Goal: Check status: Check status

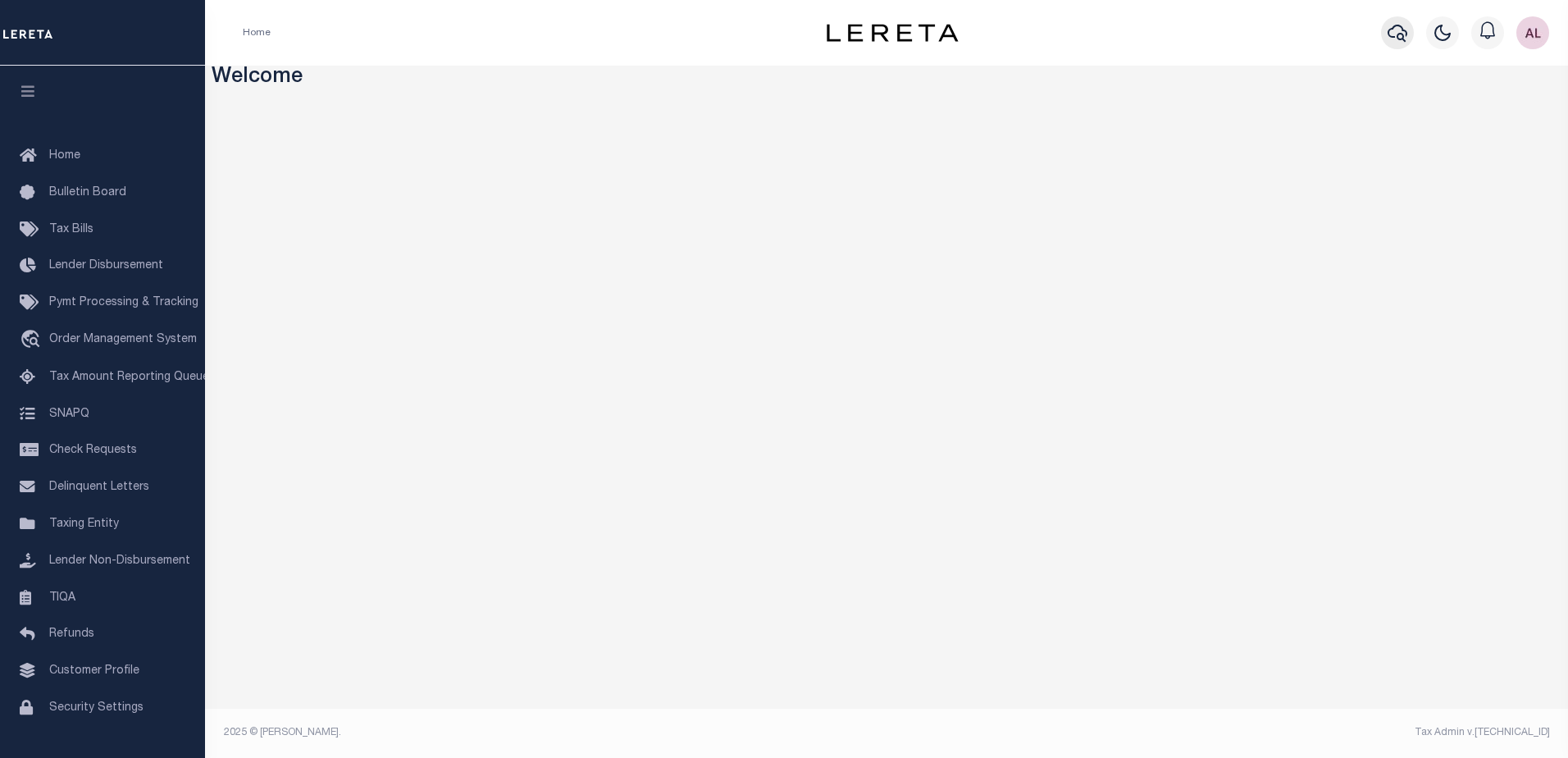
click at [1391, 33] on icon "button" at bounding box center [1397, 33] width 20 height 20
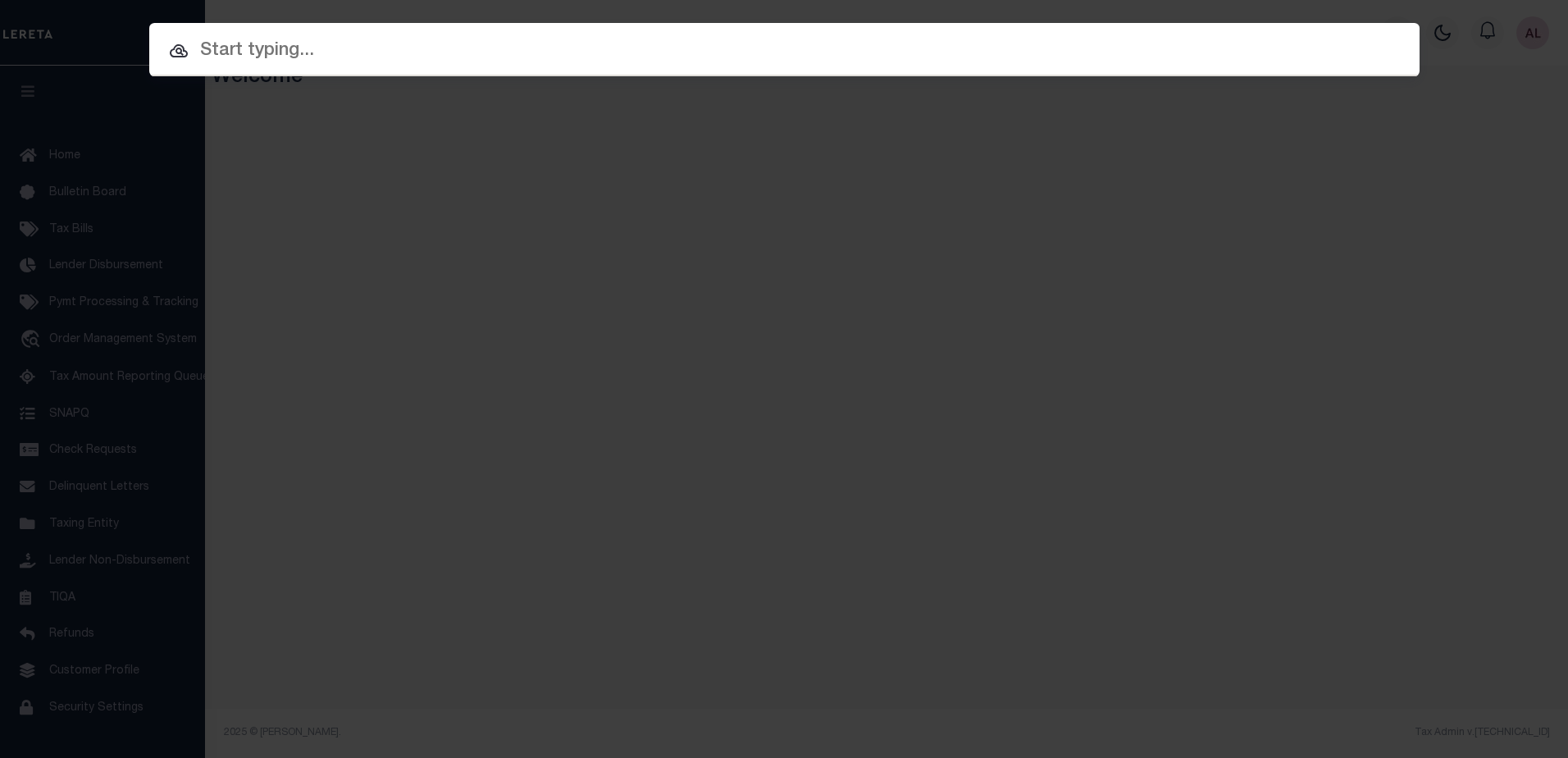
click at [226, 55] on input "text" at bounding box center [784, 51] width 1271 height 28
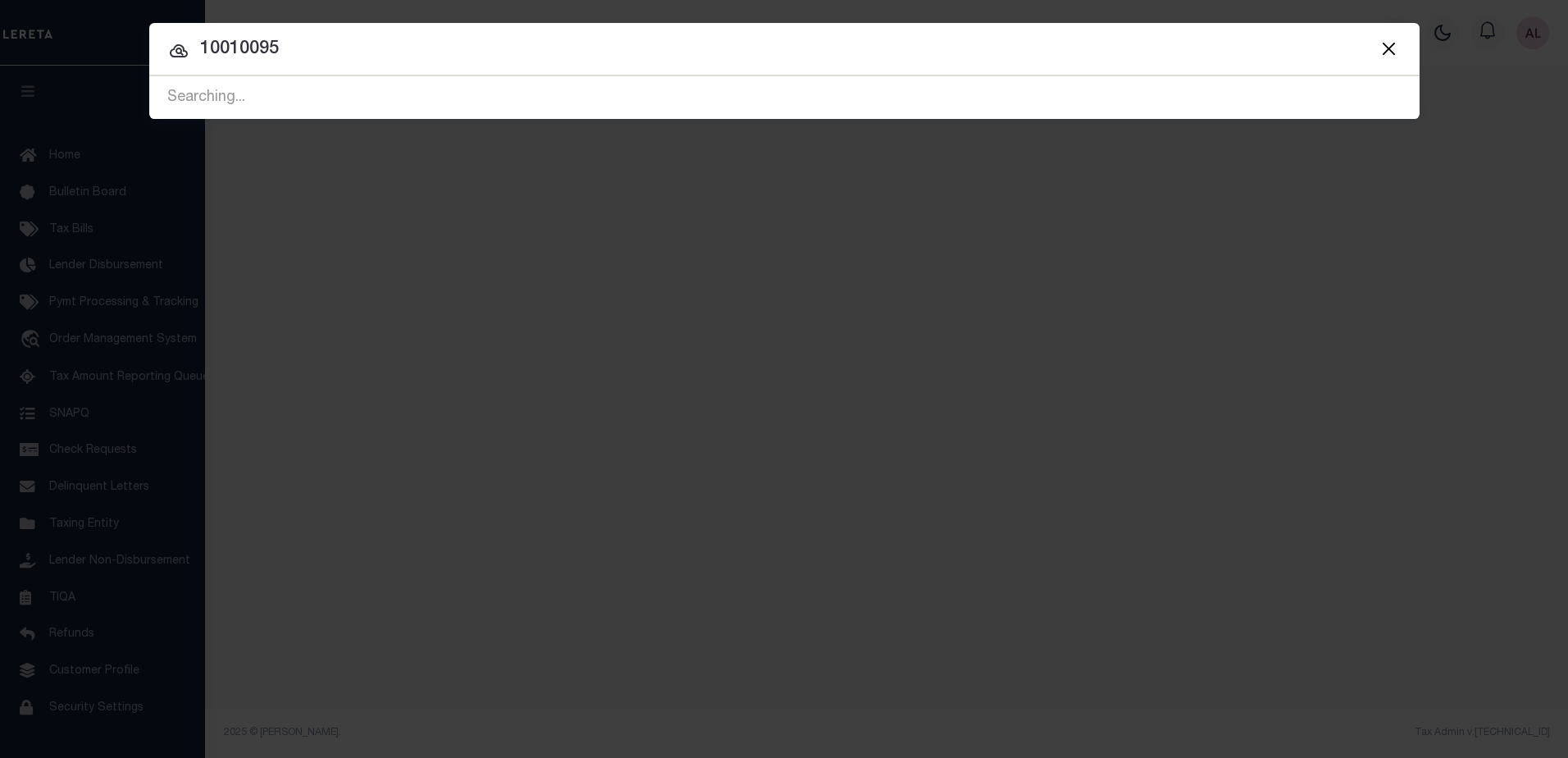
type input "10010095"
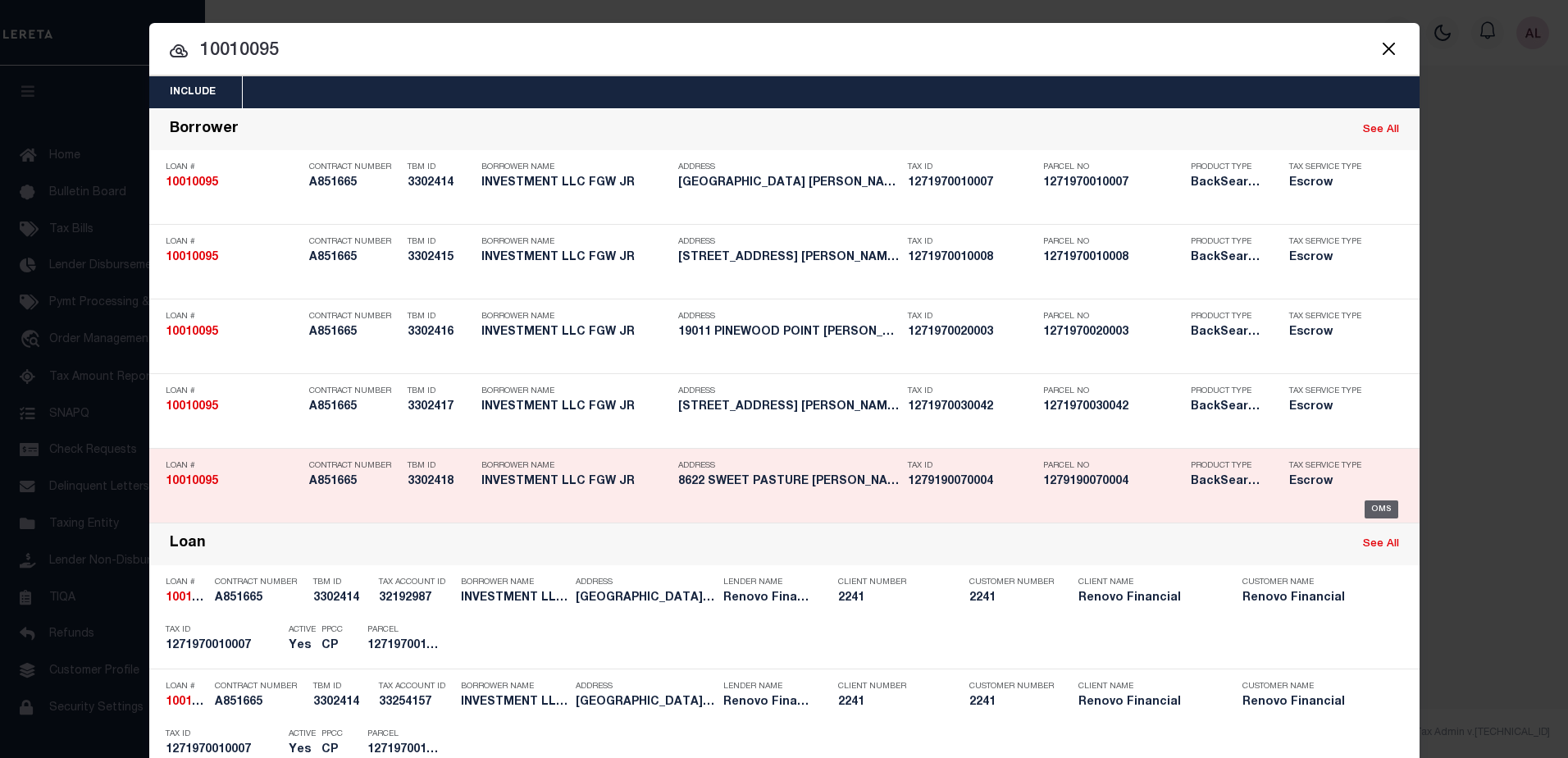
click at [1375, 511] on div "OMS" at bounding box center [1381, 509] width 33 height 19
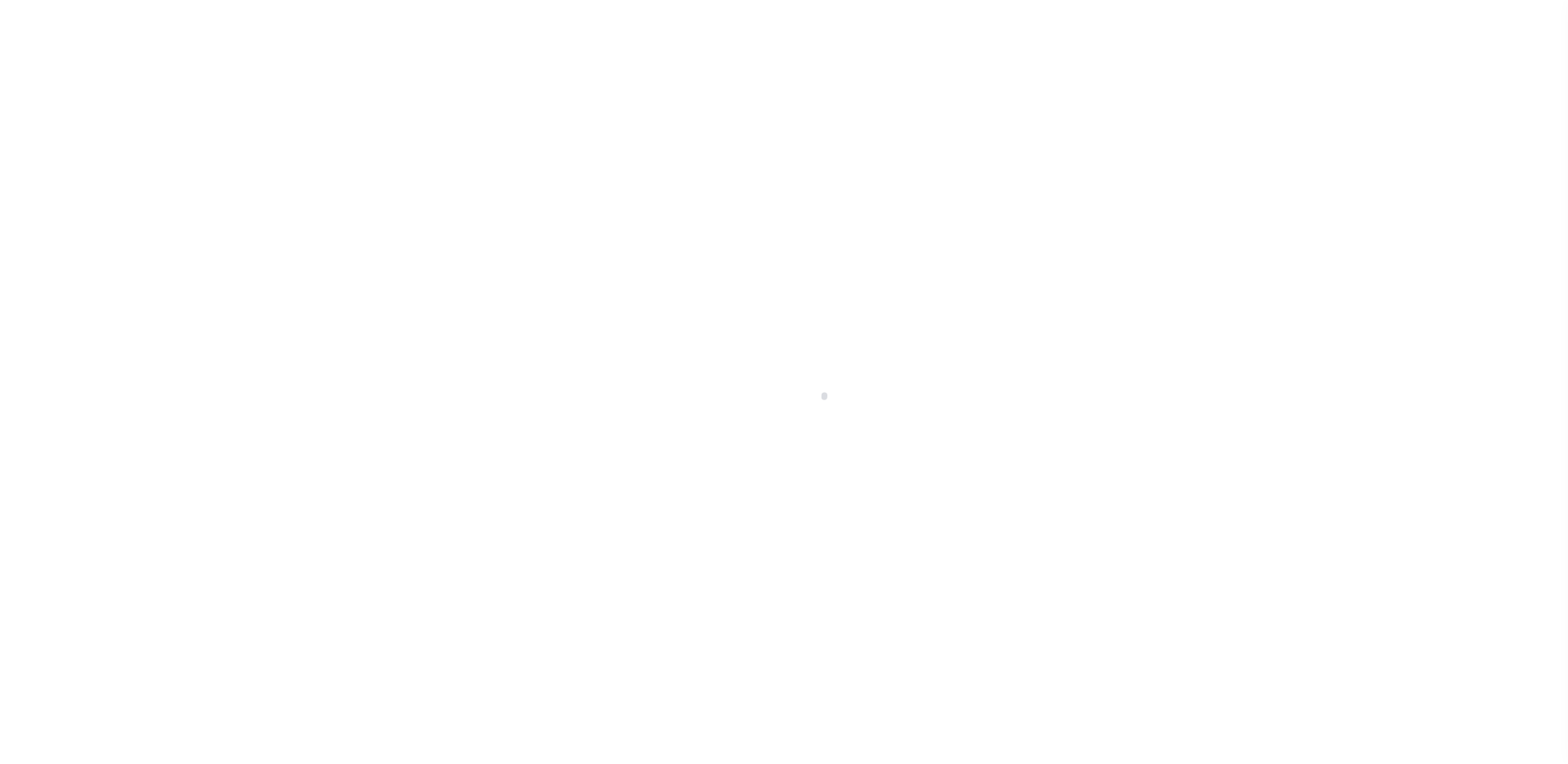
select select "Escrow"
type input "8622 SWEET PASTURE"
type input "1279190070004"
select select
type input "[PERSON_NAME] TX 77377"
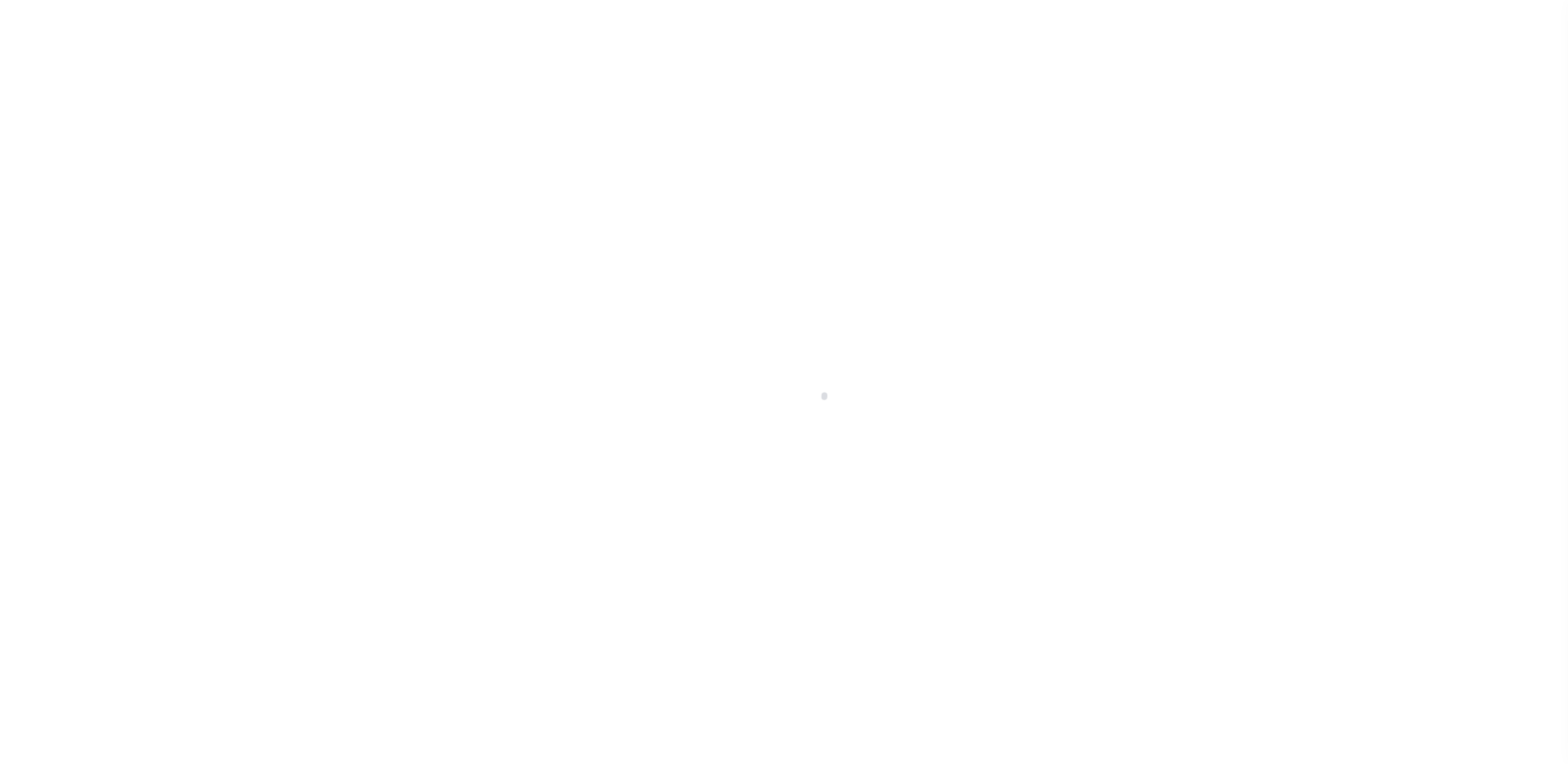
type input "a0k8Y00000dE031"
type input "[GEOGRAPHIC_DATA]"
select select
select select "25067"
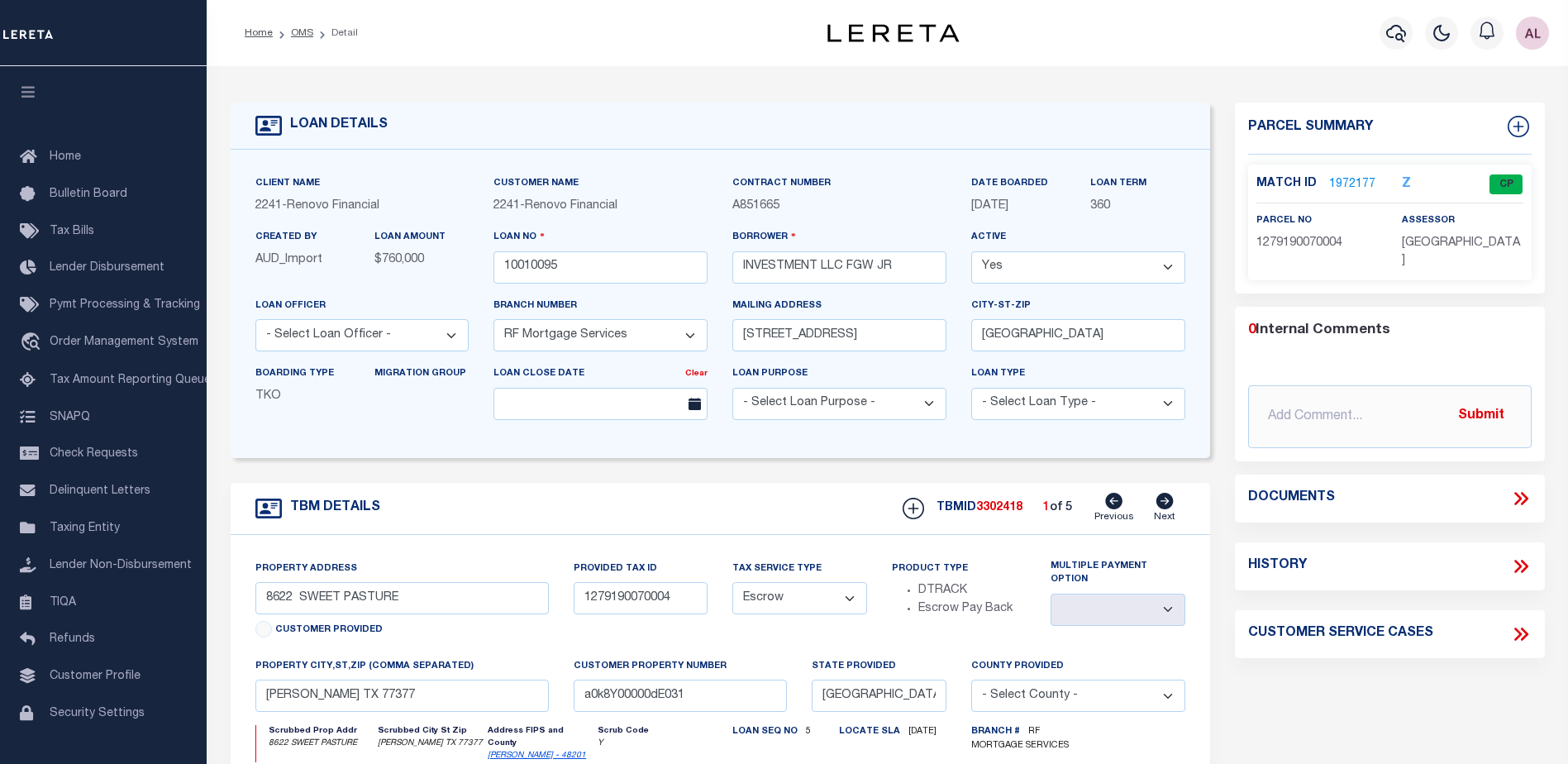
click at [1357, 181] on link "1972177" at bounding box center [1352, 185] width 46 height 18
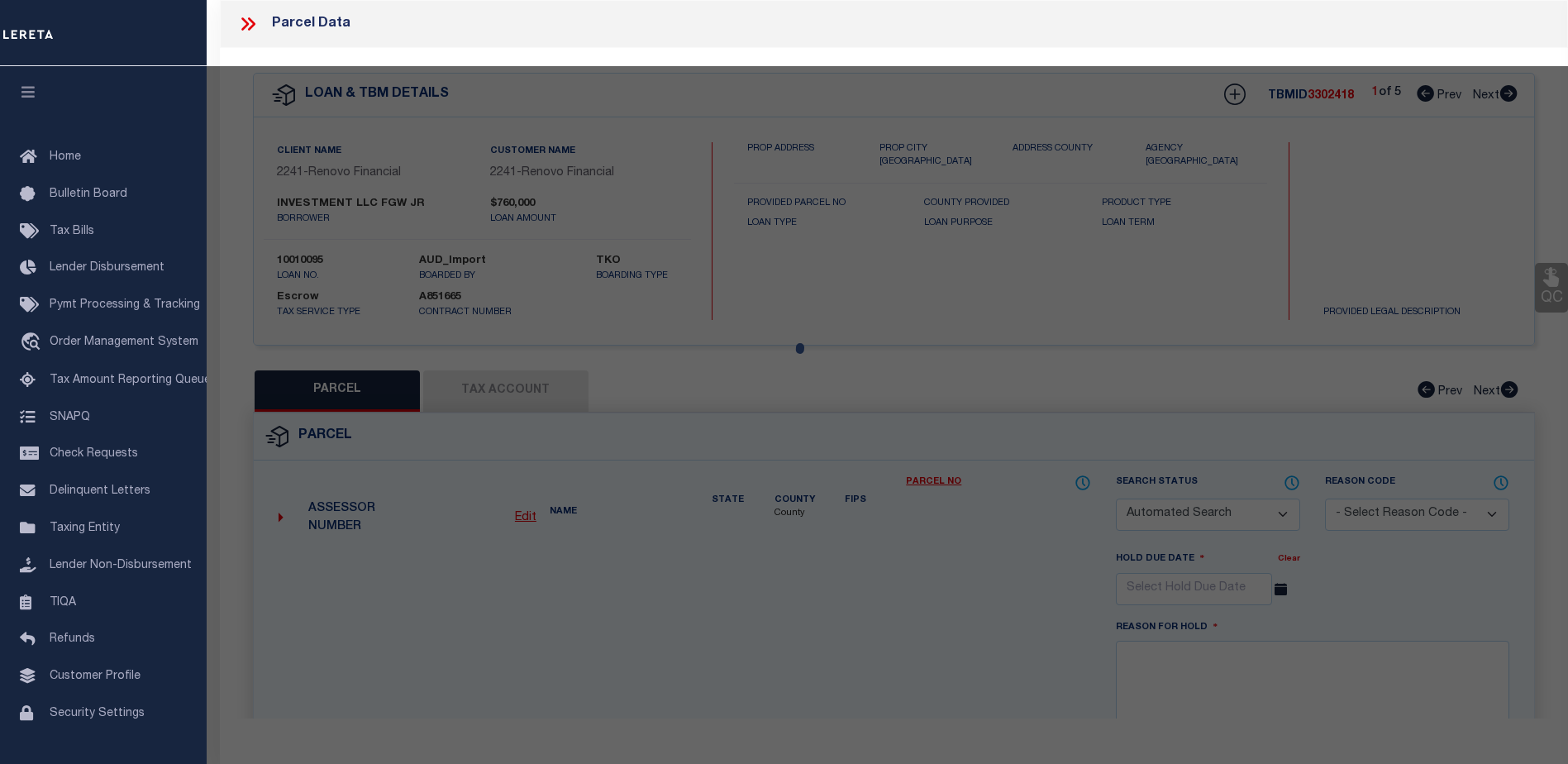
checkbox input "false"
select select "CP"
type input "FGW JR INVESTMENT LLC"
select select
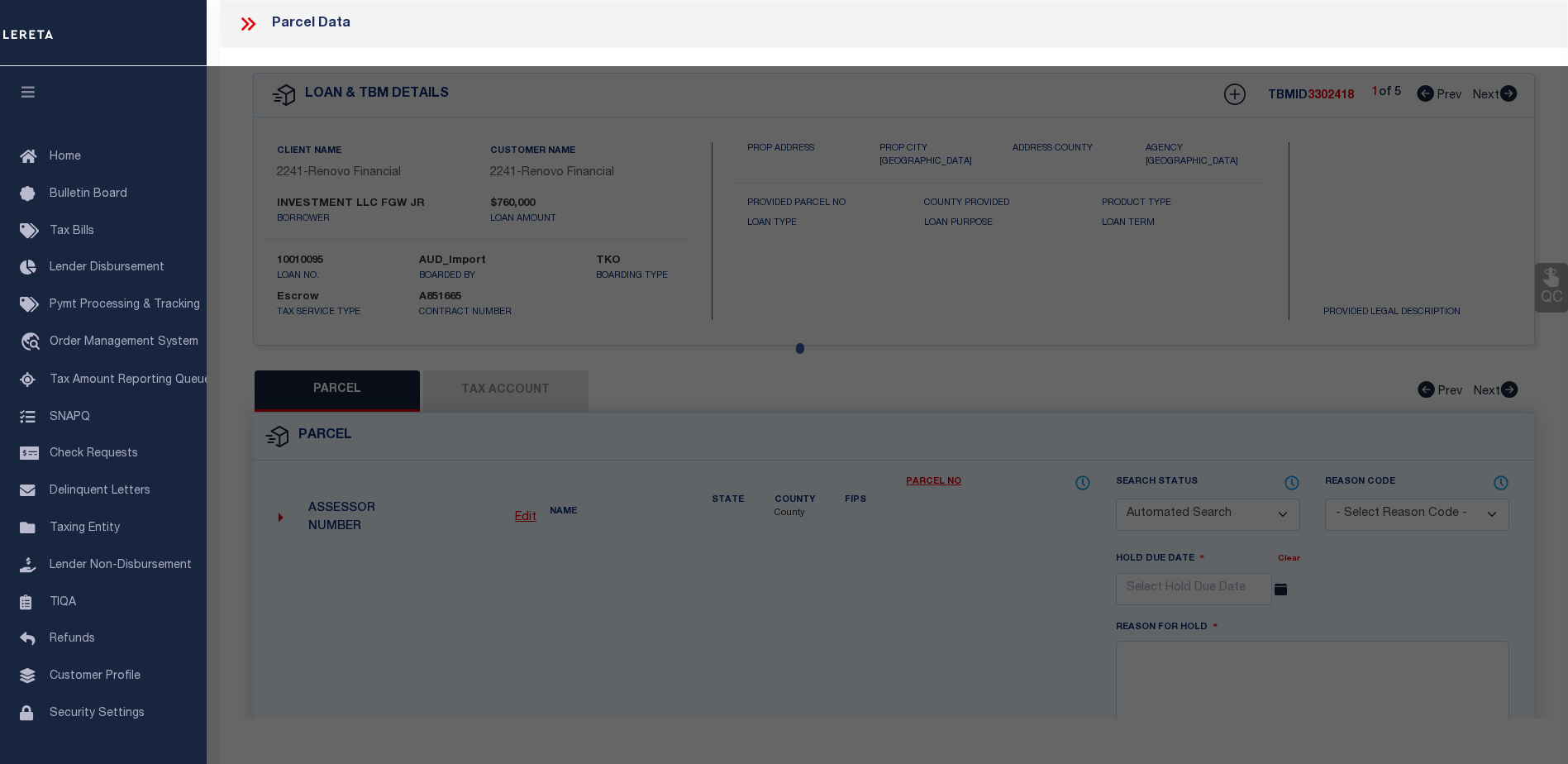
type input "8622 SWEET PASTURE DR"
checkbox input "false"
type input "TOMBALL TX 77375"
type textarea "LT 4 BLK 7 [GEOGRAPHIC_DATA] SEC 1"
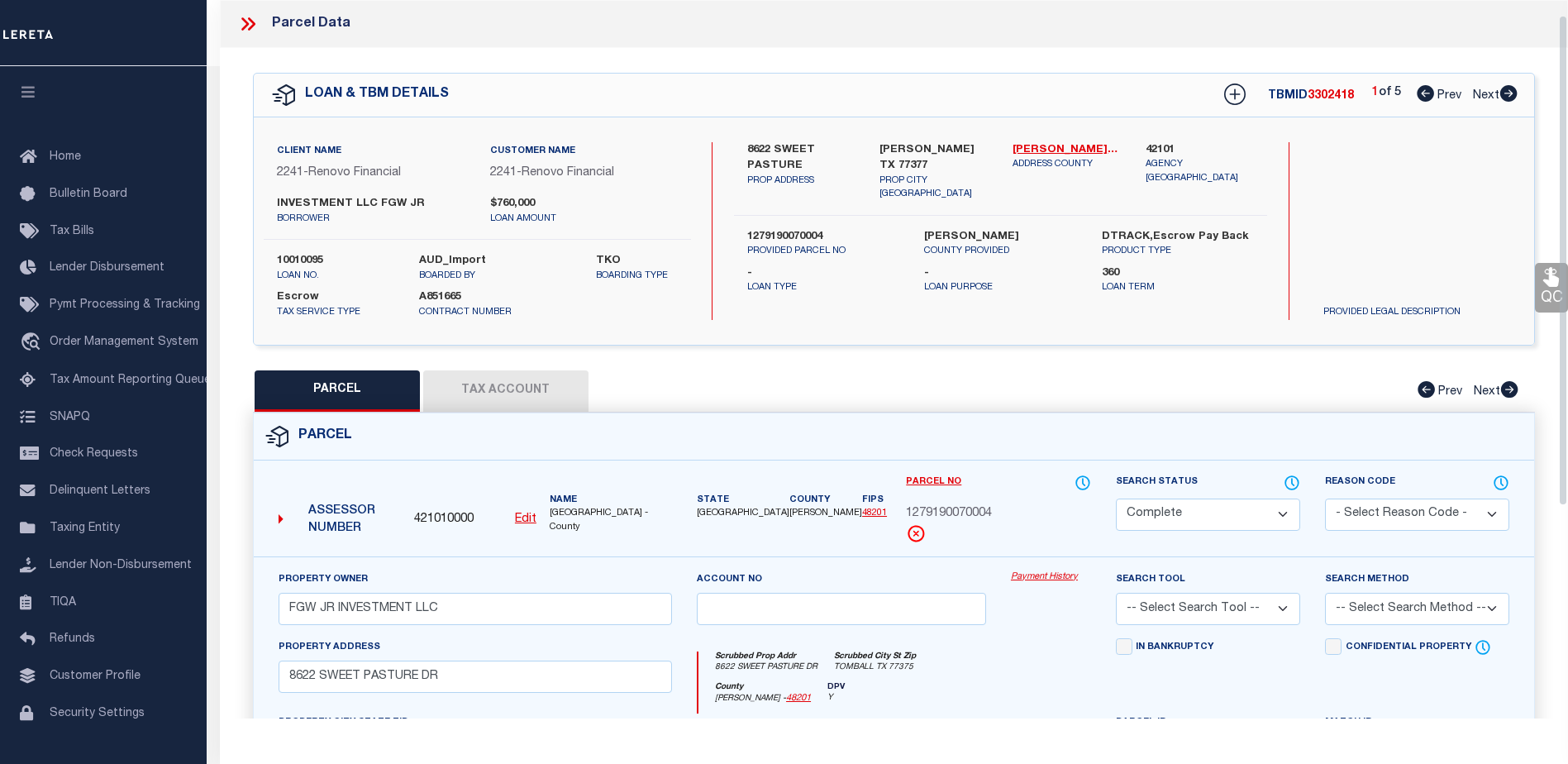
scroll to position [248, 0]
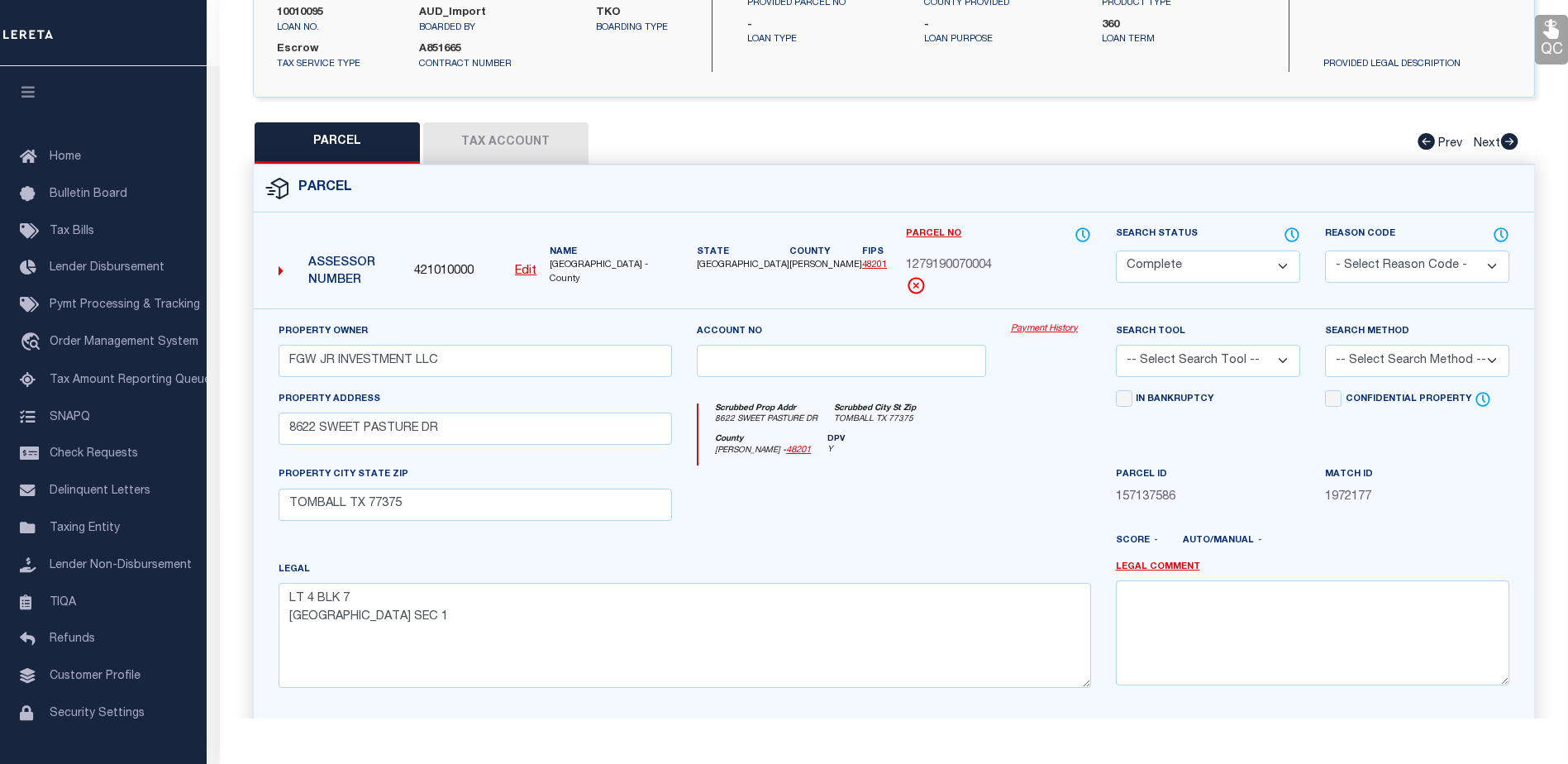
click at [1046, 329] on link "Payment History" at bounding box center [1052, 329] width 81 height 14
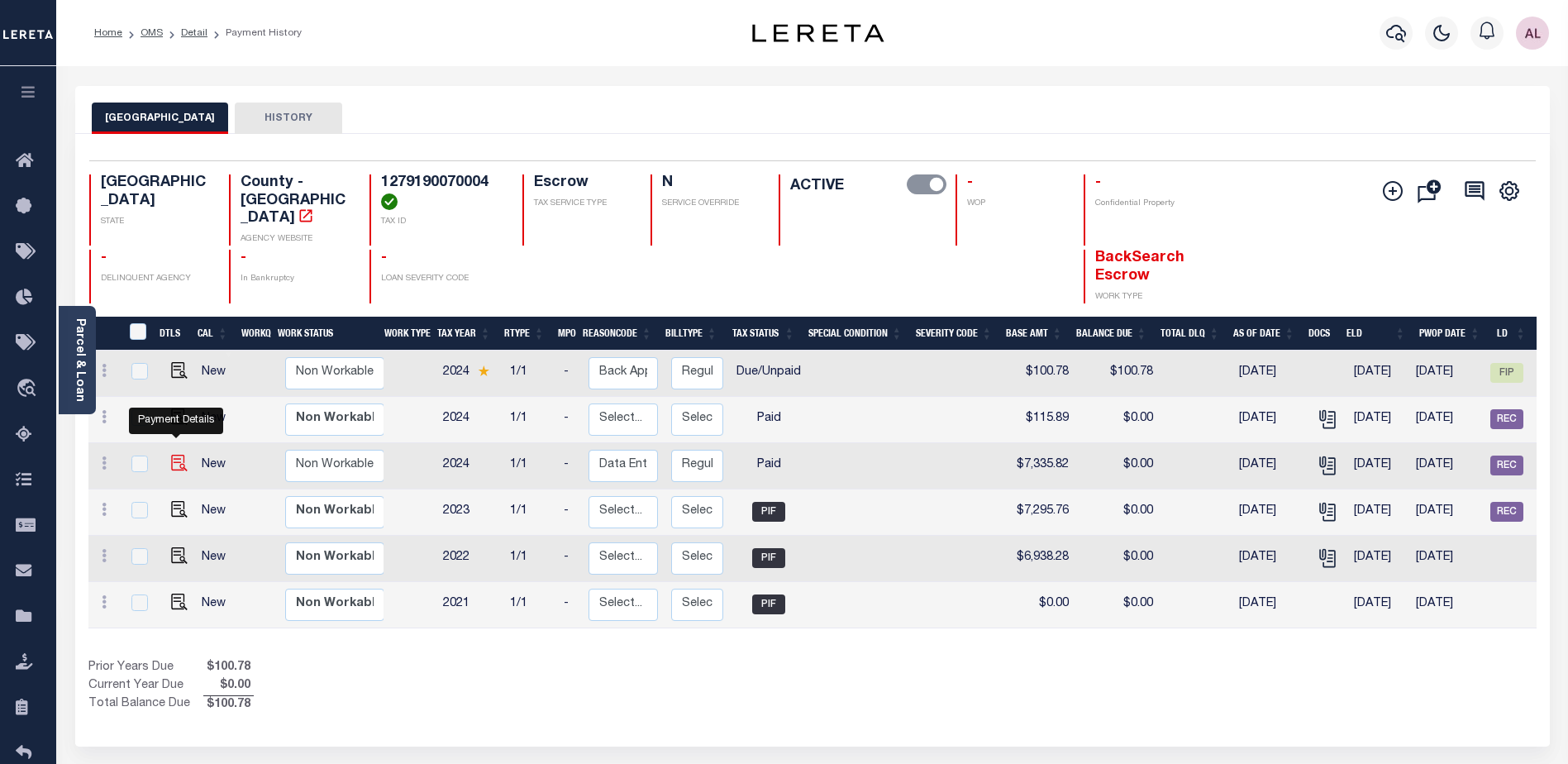
click at [172, 455] on img "" at bounding box center [179, 463] width 17 height 17
checkbox input "true"
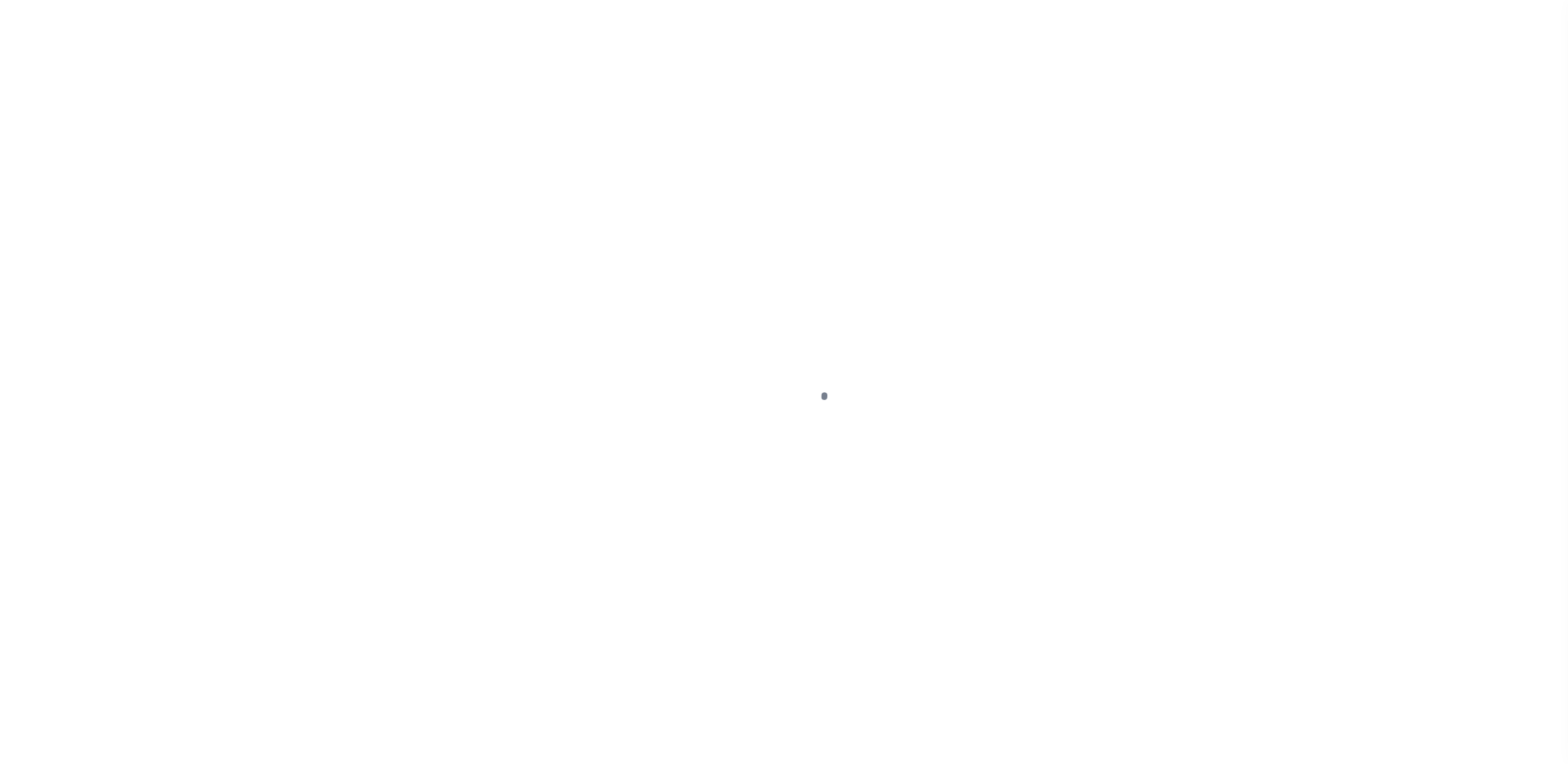
select select "PYD"
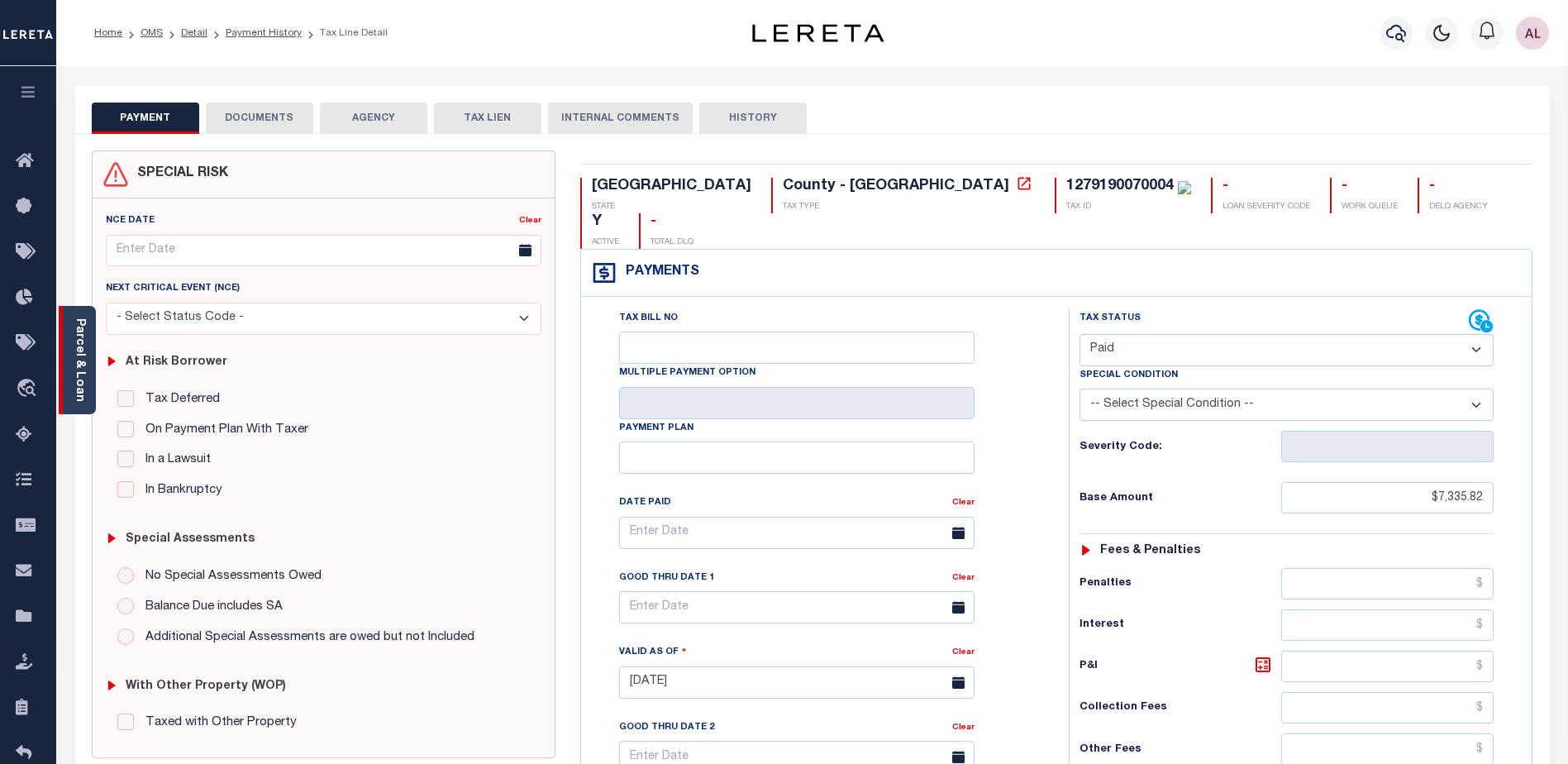
click at [74, 367] on link "Parcel & Loan" at bounding box center [80, 360] width 12 height 84
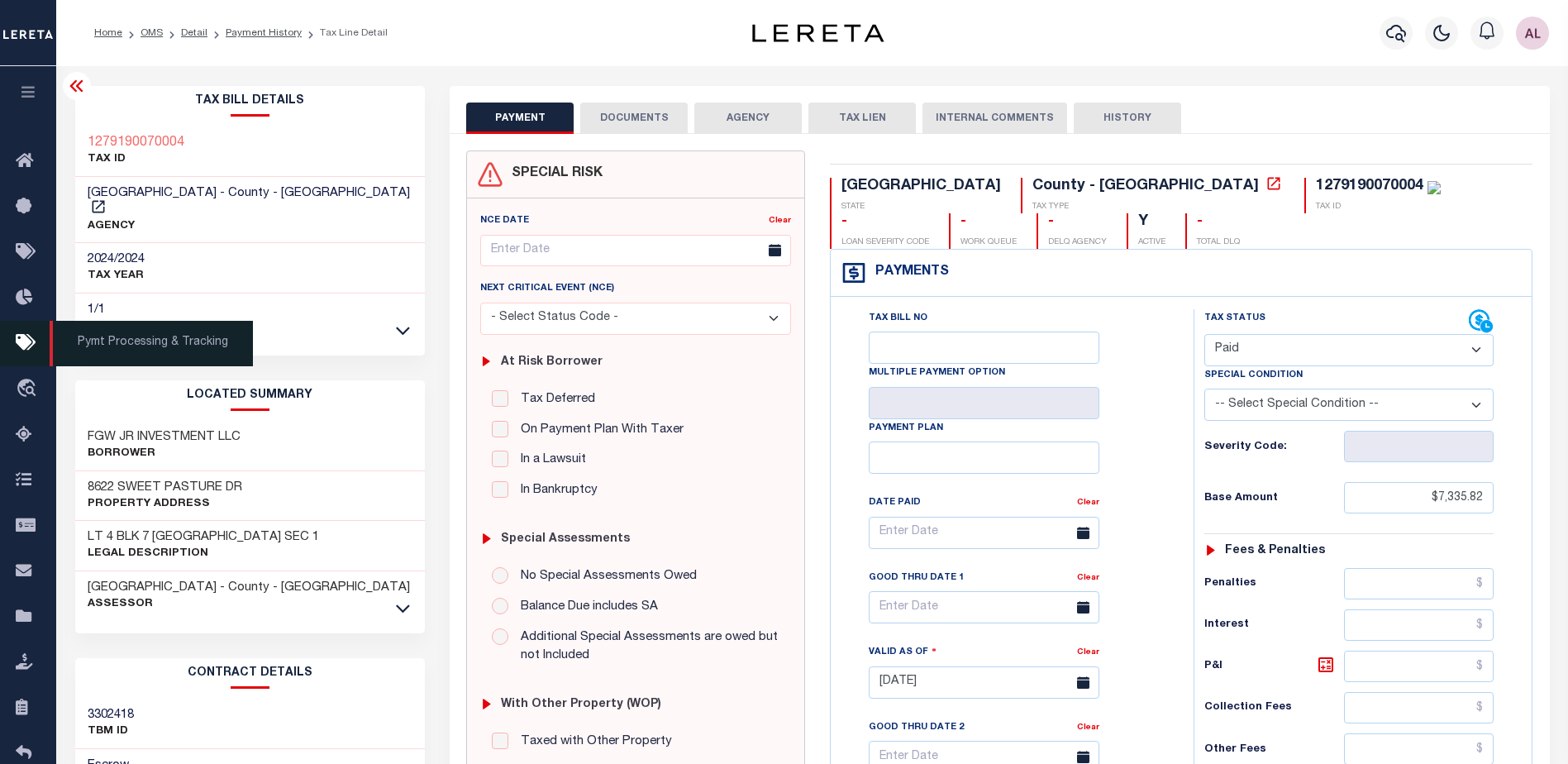
click at [28, 348] on icon at bounding box center [29, 343] width 27 height 21
